Goal: Transaction & Acquisition: Purchase product/service

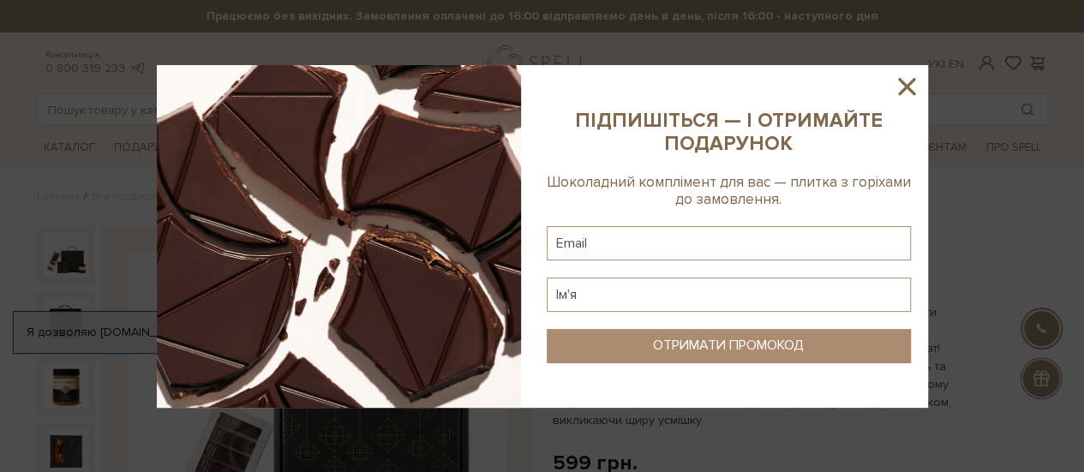
click at [914, 88] on icon at bounding box center [906, 86] width 29 height 29
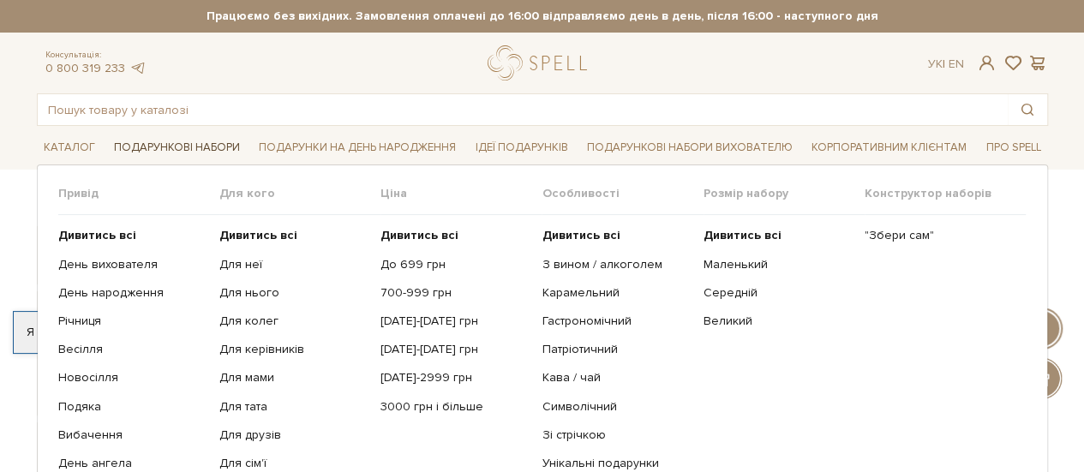
click at [129, 148] on link "Подарункові набори" at bounding box center [177, 148] width 140 height 27
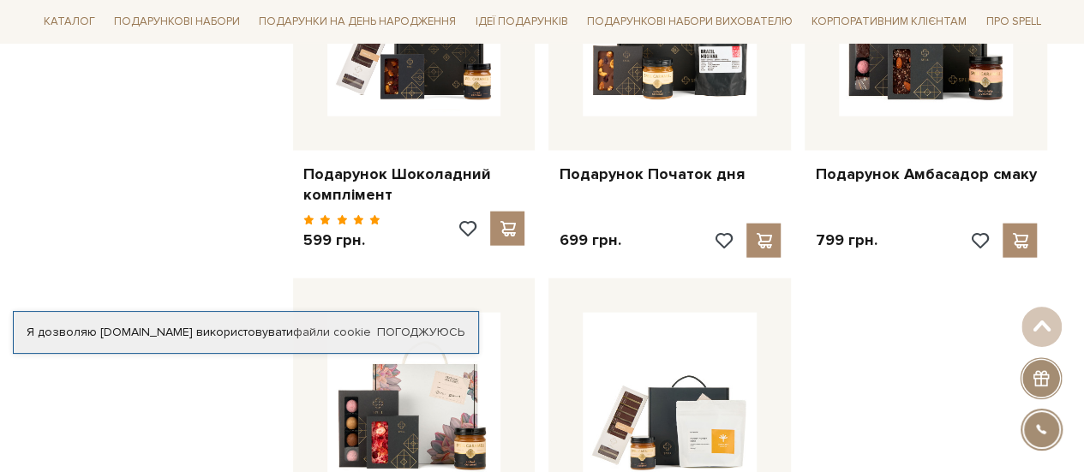
scroll to position [1886, 0]
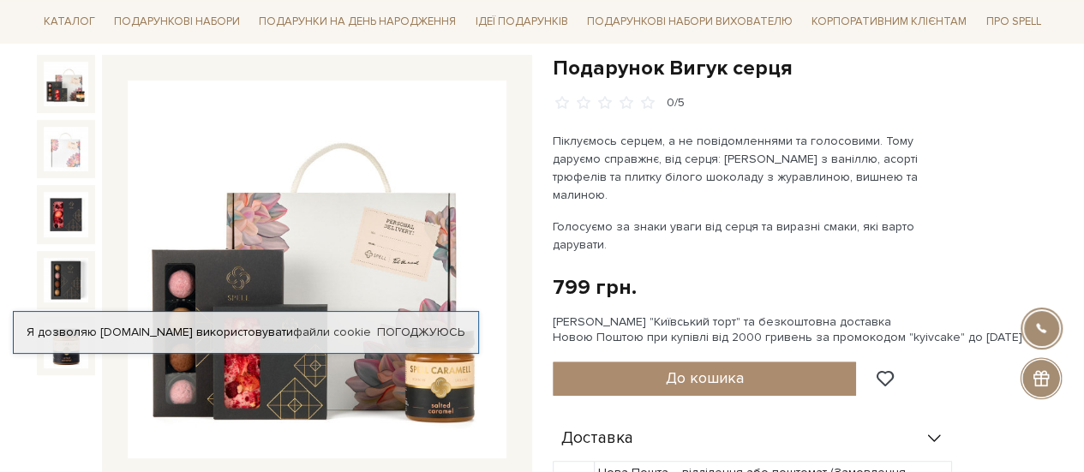
scroll to position [343, 0]
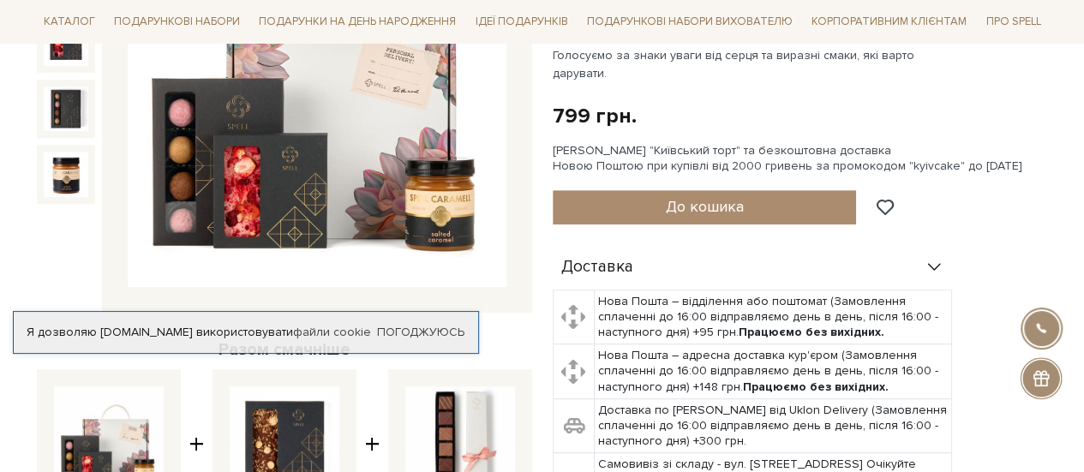
click at [331, 143] on img at bounding box center [317, 98] width 379 height 379
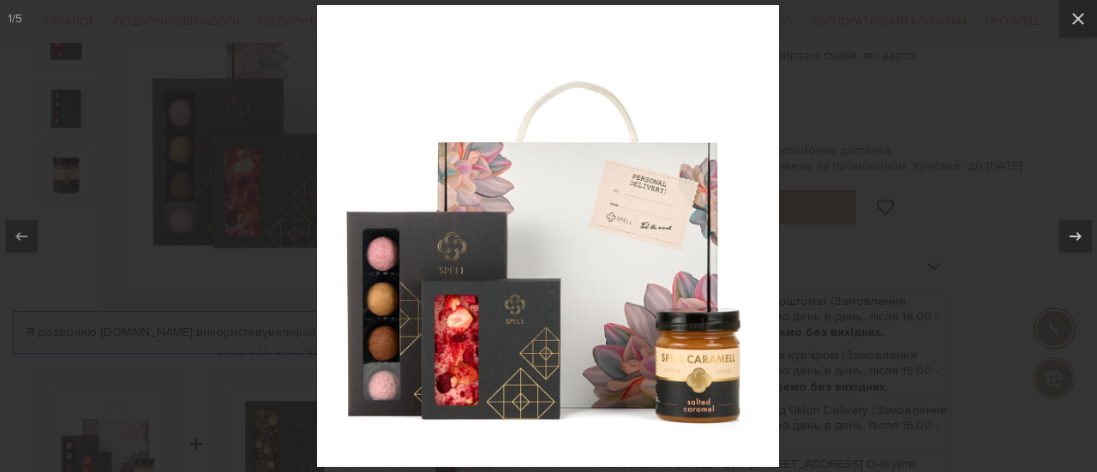
click at [902, 106] on div at bounding box center [548, 236] width 1097 height 472
